Goal: Information Seeking & Learning: Learn about a topic

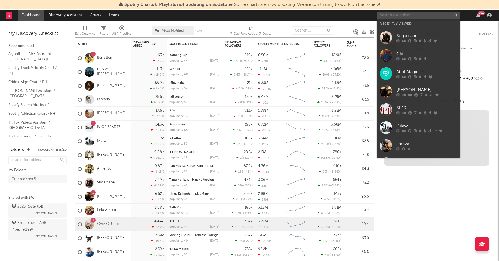
click at [418, 15] on input "text" at bounding box center [418, 15] width 83 height 7
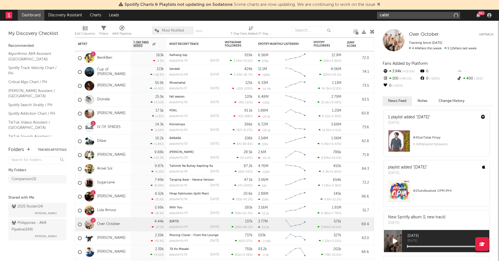
type input "calista"
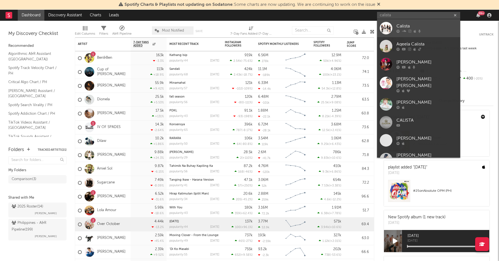
click at [406, 25] on div "Calista" at bounding box center [426, 26] width 61 height 7
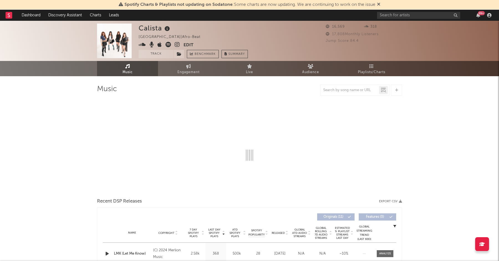
select select "6m"
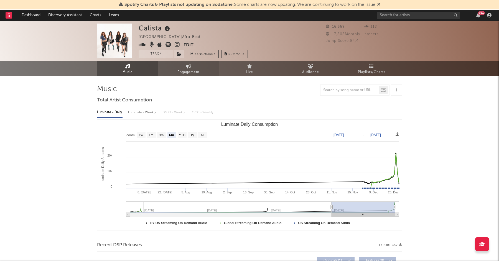
click at [192, 70] on span "Engagement" at bounding box center [188, 72] width 22 height 7
select select "1w"
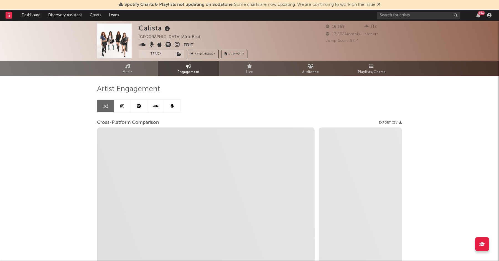
select select "1m"
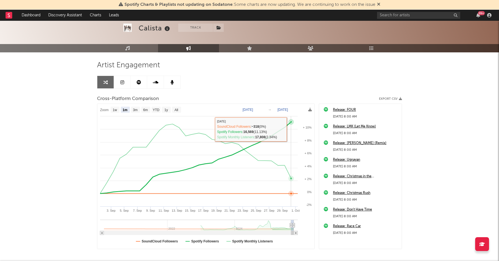
scroll to position [51, 0]
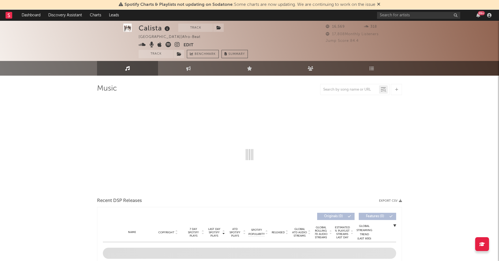
scroll to position [1, 0]
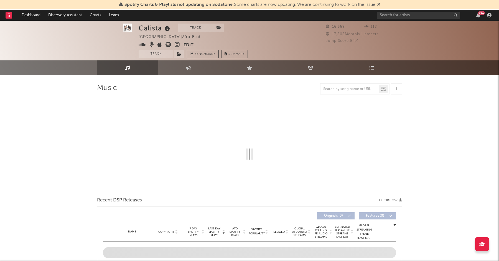
select select "6m"
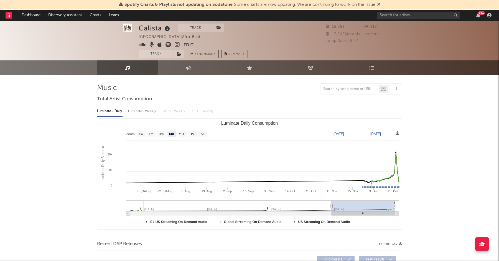
click at [341, 106] on div "Luminate - Daily Luminate - Weekly BMAT - Weekly OCC - Weekly Zoom 1w 1m 3m 6m …" at bounding box center [249, 167] width 305 height 127
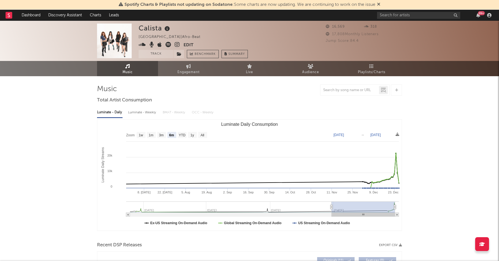
scroll to position [0, 0]
click at [427, 17] on input "text" at bounding box center [418, 15] width 83 height 7
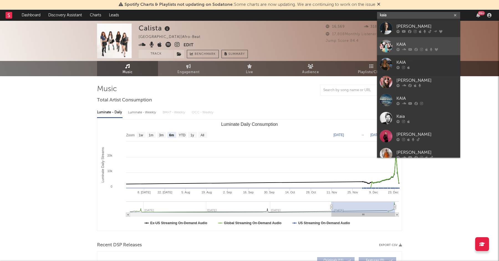
type input "kaia"
click at [405, 44] on div "KAIA" at bounding box center [426, 44] width 61 height 7
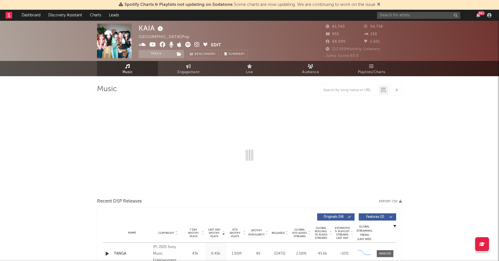
select select "6m"
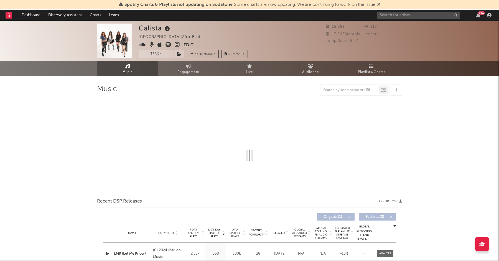
select select "6m"
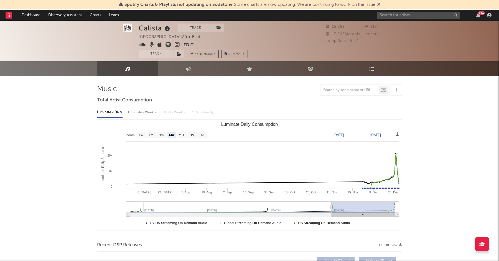
scroll to position [1, 0]
